Goal: Information Seeking & Learning: Learn about a topic

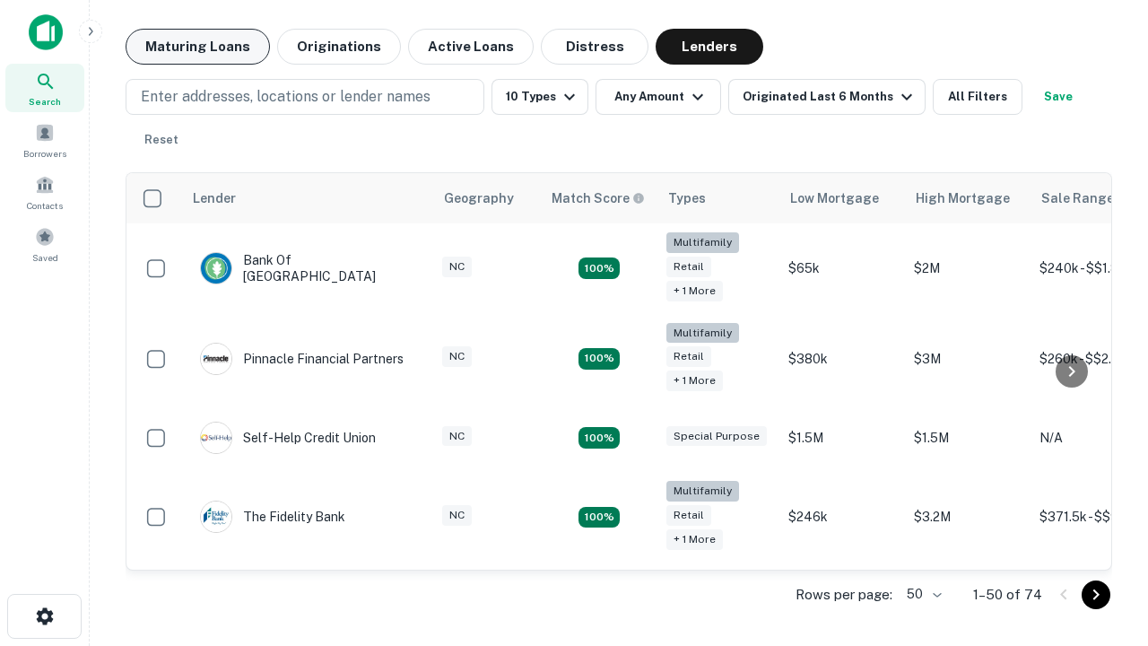
click at [197, 47] on button "Maturing Loans" at bounding box center [198, 47] width 144 height 36
